Goal: Check status: Check status

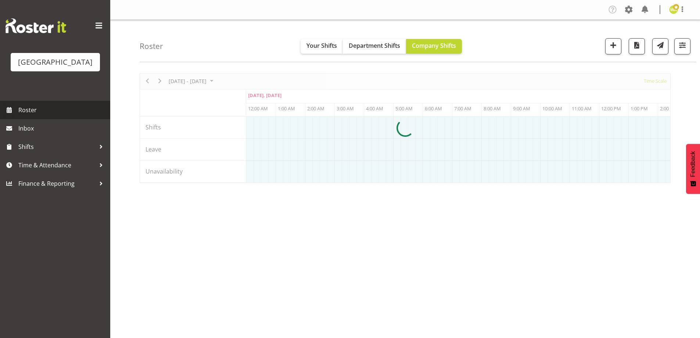
click at [28, 115] on span "Roster" at bounding box center [62, 109] width 88 height 11
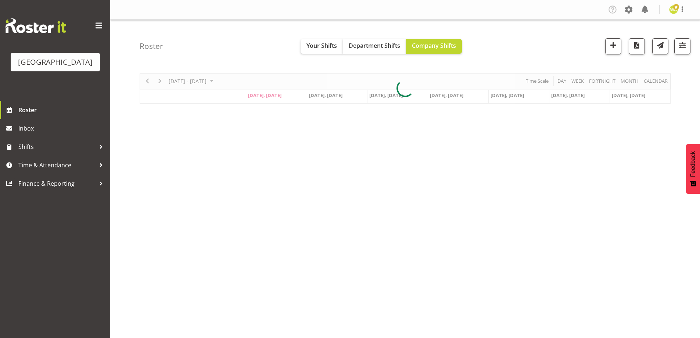
click at [496, 42] on div "Roster Your Shifts Department Shifts Company Shifts All Locations [GEOGRAPHIC_D…" at bounding box center [418, 41] width 557 height 42
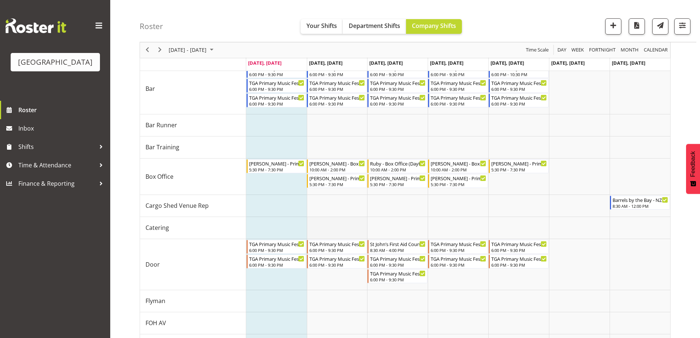
scroll to position [74, 0]
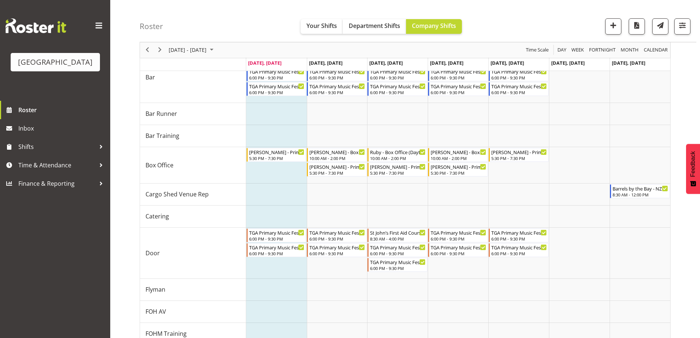
click at [230, 19] on div "Roster Your Shifts Department Shifts Company Shifts All Locations Clear Baycour…" at bounding box center [418, 21] width 557 height 42
click at [261, 18] on div "Roster Your Shifts Department Shifts Company Shifts All Locations Clear Baycour…" at bounding box center [418, 21] width 557 height 42
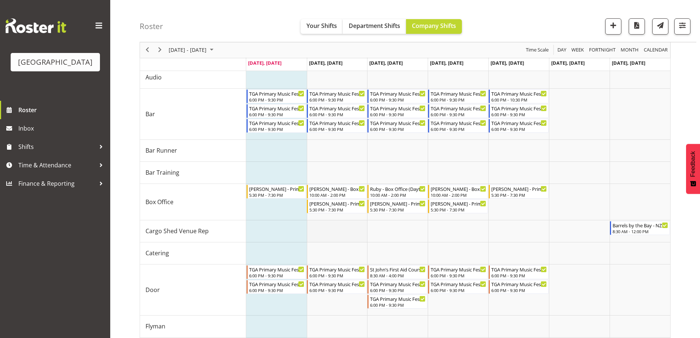
scroll to position [110, 0]
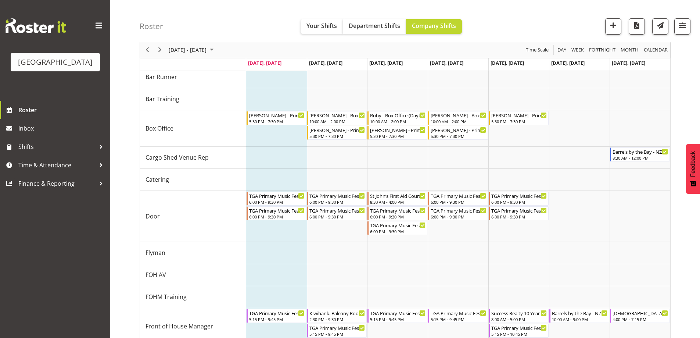
drag, startPoint x: 529, startPoint y: 22, endPoint x: 536, endPoint y: 20, distance: 7.2
click at [529, 22] on div "Roster Your Shifts Department Shifts Company Shifts All Locations Clear Baycour…" at bounding box center [418, 21] width 557 height 42
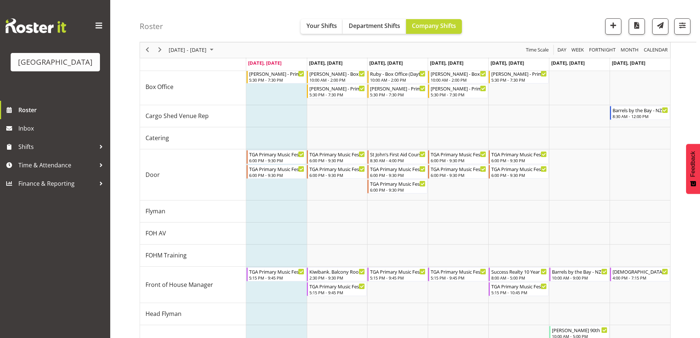
scroll to position [79, 0]
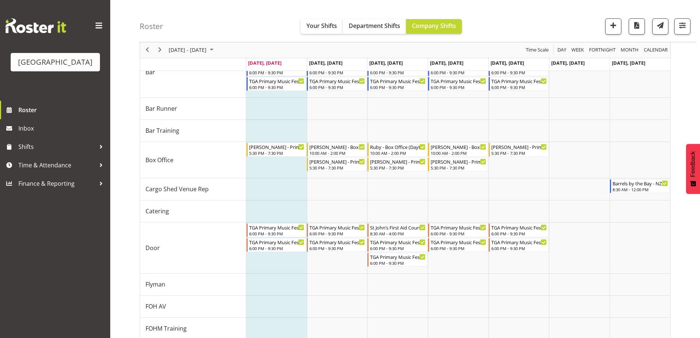
drag, startPoint x: 487, startPoint y: 26, endPoint x: 563, endPoint y: 43, distance: 78.7
click at [487, 25] on div "Roster Your Shifts Department Shifts Company Shifts All Locations Clear Baycour…" at bounding box center [418, 21] width 557 height 42
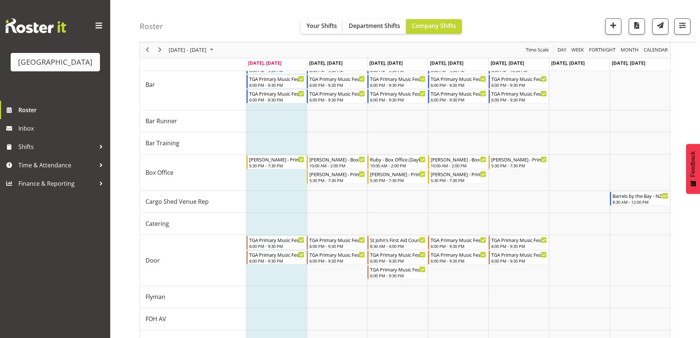
scroll to position [9, 0]
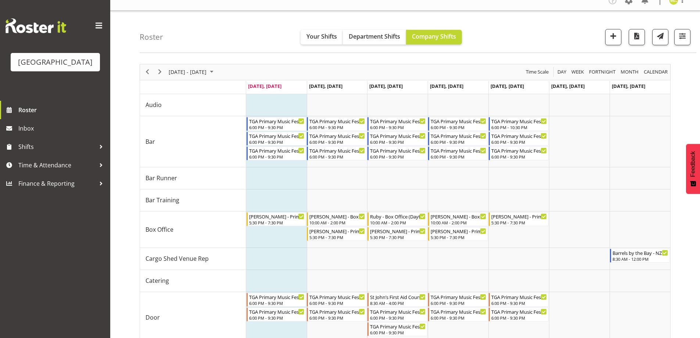
click at [211, 31] on div "Roster Your Shifts Department Shifts Company Shifts All Locations Clear Baycour…" at bounding box center [418, 32] width 557 height 42
drag, startPoint x: 162, startPoint y: 40, endPoint x: 136, endPoint y: 35, distance: 26.2
click at [177, 36] on div "Roster Your Shifts Department Shifts Company Shifts All Locations Clear Baycour…" at bounding box center [418, 32] width 557 height 42
drag, startPoint x: 151, startPoint y: 36, endPoint x: 143, endPoint y: 36, distance: 8.1
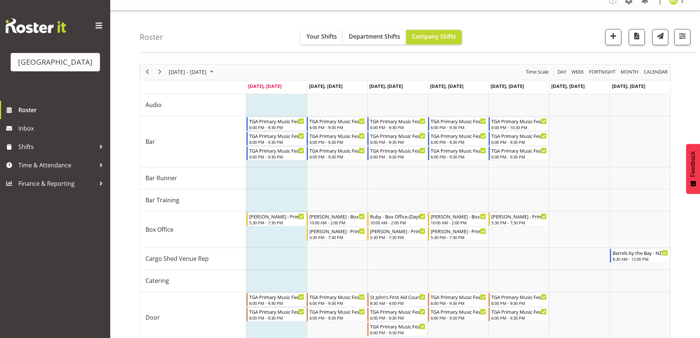
click at [145, 36] on div "Roster Your Shifts Department Shifts Company Shifts All Locations Clear Baycour…" at bounding box center [418, 32] width 557 height 42
click at [172, 41] on div "Roster Your Shifts Department Shifts Company Shifts All Locations Clear Baycour…" at bounding box center [418, 32] width 557 height 42
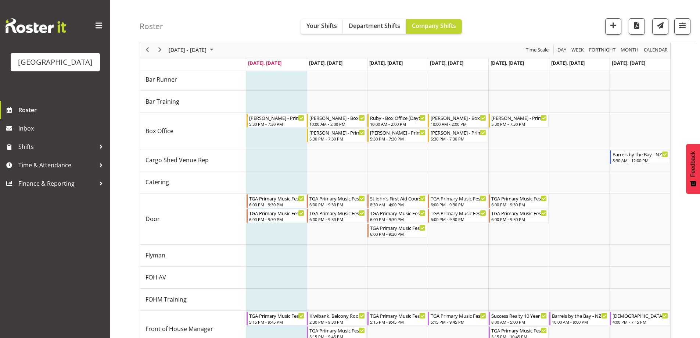
scroll to position [119, 0]
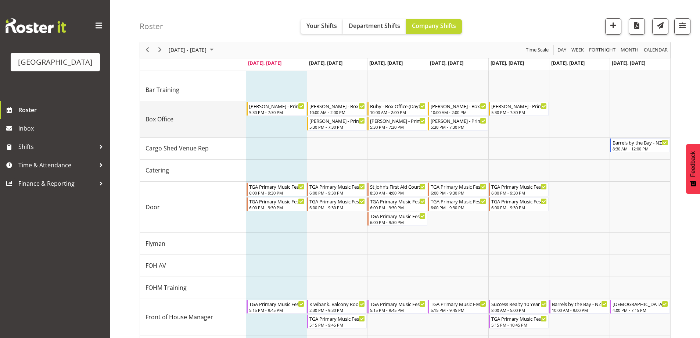
drag, startPoint x: 178, startPoint y: 119, endPoint x: 142, endPoint y: 119, distance: 36.0
click at [142, 119] on td "Box Office" at bounding box center [193, 119] width 106 height 36
click at [175, 124] on td "Box Office" at bounding box center [193, 119] width 106 height 36
drag, startPoint x: 151, startPoint y: 117, endPoint x: 139, endPoint y: 117, distance: 12.5
click at [139, 117] on div "Roster Your Shifts Department Shifts Company Shifts All Locations Clear Baycour…" at bounding box center [405, 289] width 590 height 778
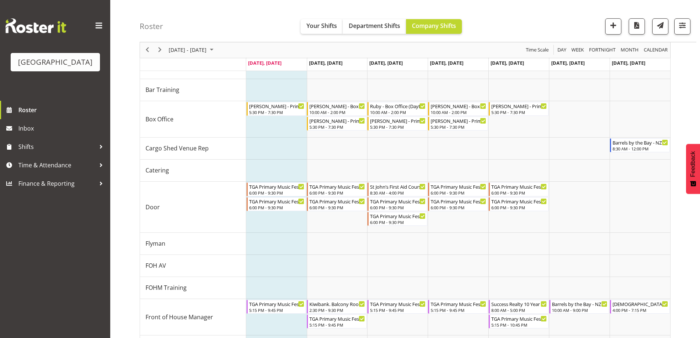
click at [175, 25] on div "Roster Your Shifts Department Shifts Company Shifts All Locations Clear Baycour…" at bounding box center [418, 21] width 557 height 42
click at [543, 20] on div "Roster Your Shifts Department Shifts Company Shifts All Locations Clear Baycour…" at bounding box center [418, 21] width 557 height 42
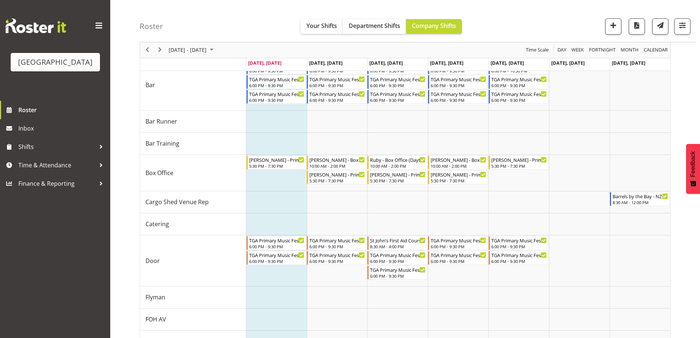
scroll to position [73, 0]
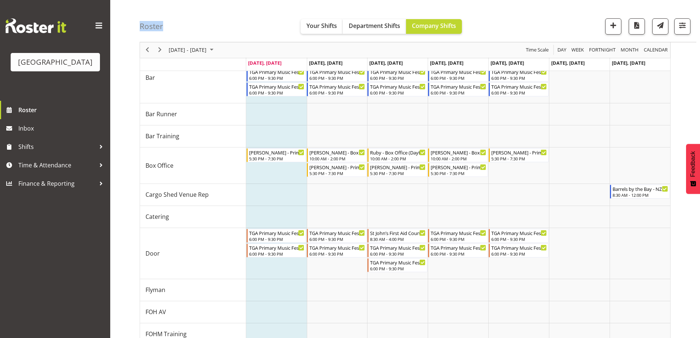
drag, startPoint x: 185, startPoint y: 31, endPoint x: 140, endPoint y: 25, distance: 46.0
click at [140, 25] on div "Roster Your Shifts Department Shifts Company Shifts All Locations Clear Baycour…" at bounding box center [418, 21] width 557 height 42
click at [172, 24] on div "Roster Your Shifts Department Shifts Company Shifts All Locations Clear Baycour…" at bounding box center [418, 21] width 557 height 42
click at [543, 17] on div "Roster Your Shifts Department Shifts Company Shifts All Locations Clear Baycour…" at bounding box center [418, 21] width 557 height 42
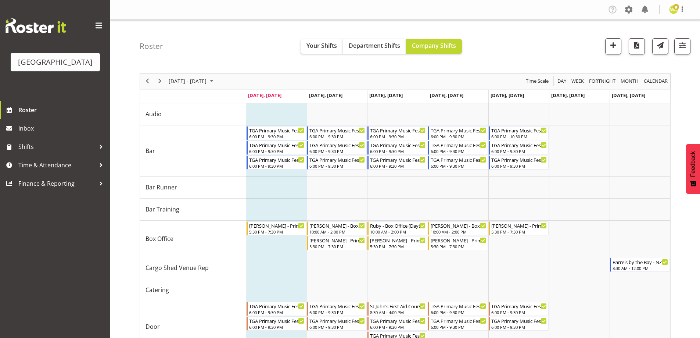
scroll to position [59, 0]
